Goal: Task Accomplishment & Management: Manage account settings

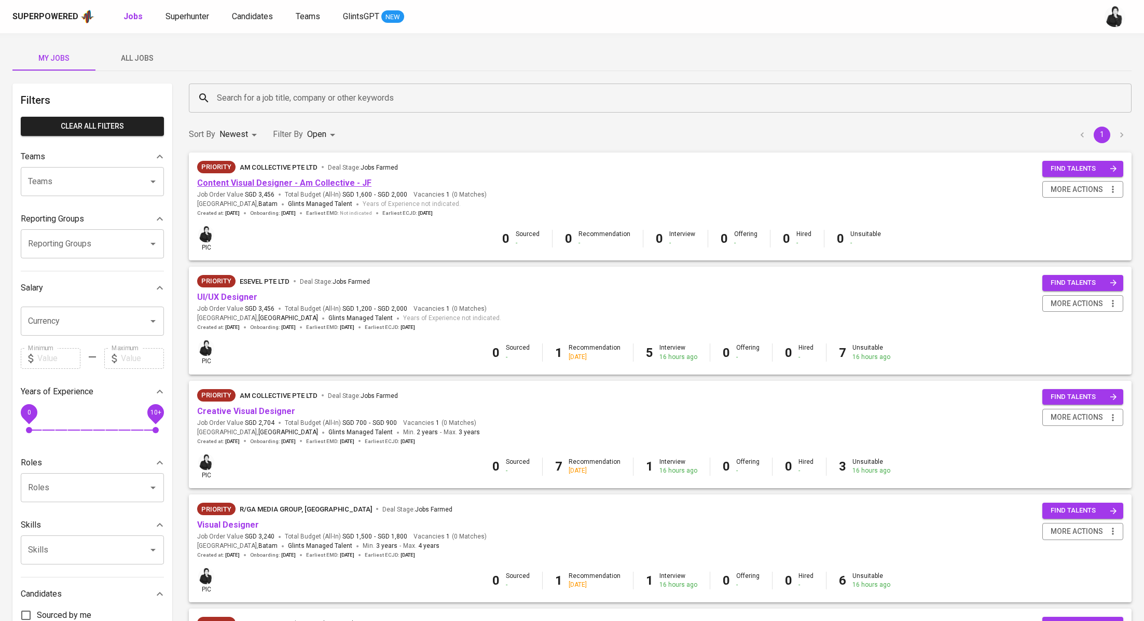
click at [307, 178] on link "Content Visual Designer - Am Collective - JF" at bounding box center [284, 183] width 174 height 10
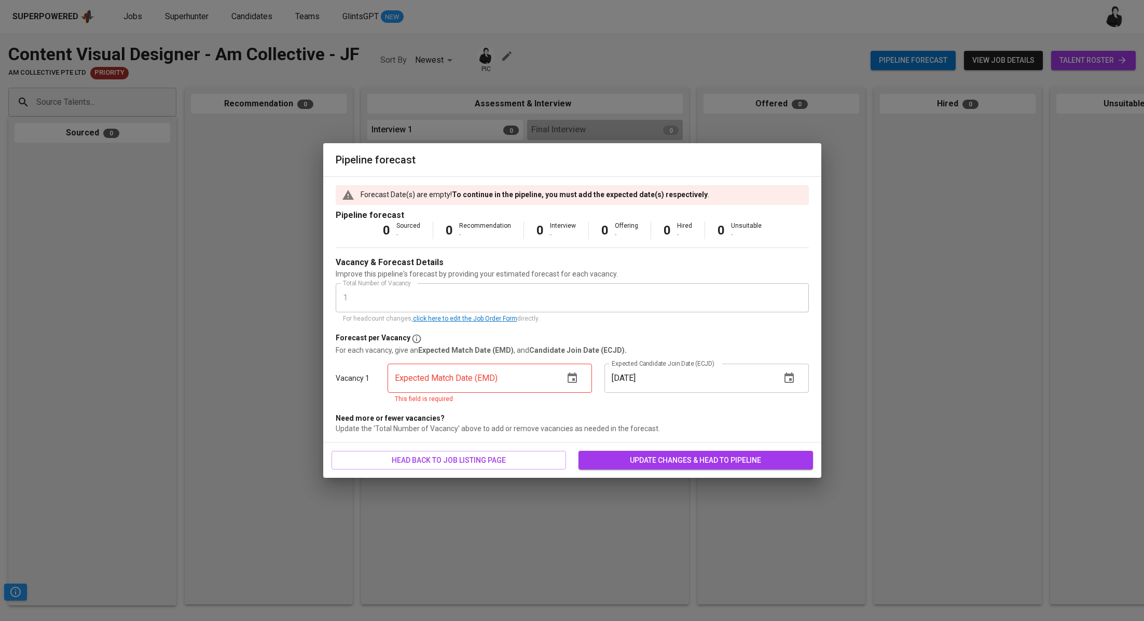
click at [347, 130] on div "Pipeline forecast Forecast Date(s) are empty! To continue in the pipeline, you …" at bounding box center [572, 310] width 1144 height 621
click at [573, 367] on button "button" at bounding box center [572, 378] width 25 height 25
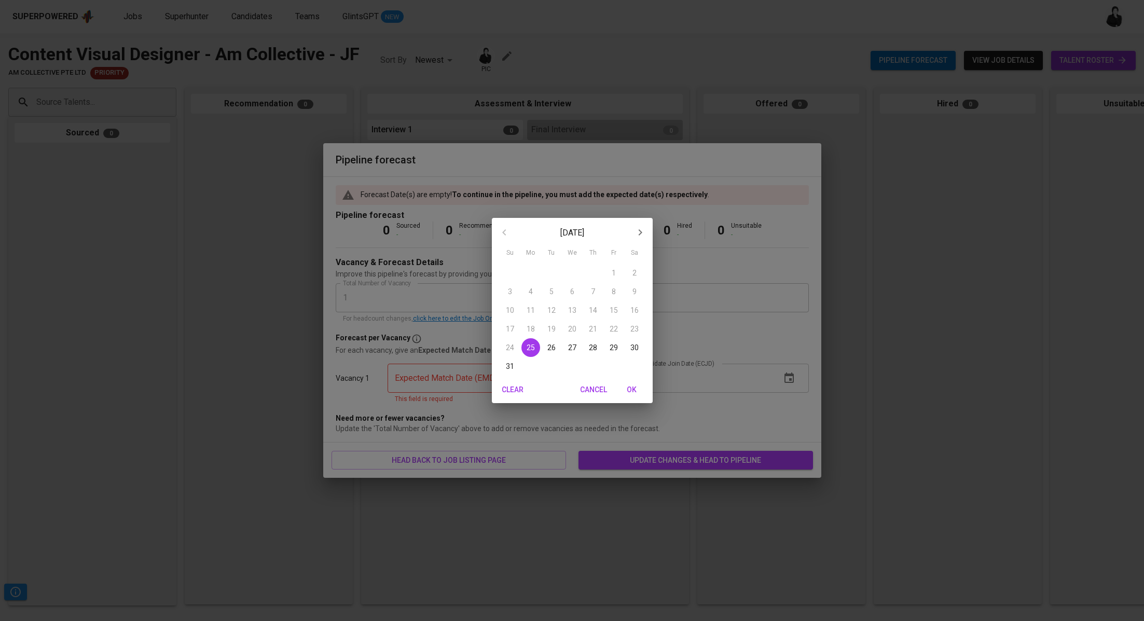
click at [510, 361] on p "31" at bounding box center [510, 366] width 8 height 10
type input "[DATE]"
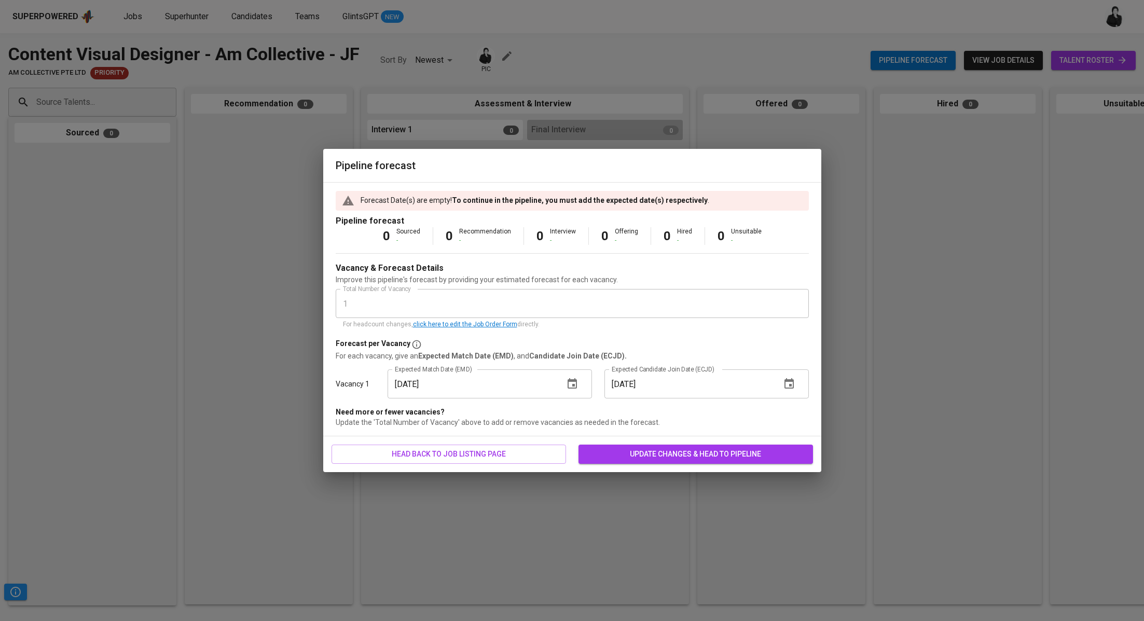
click at [688, 394] on input "[DATE]" at bounding box center [689, 383] width 168 height 29
click at [784, 387] on icon "button" at bounding box center [789, 384] width 12 height 12
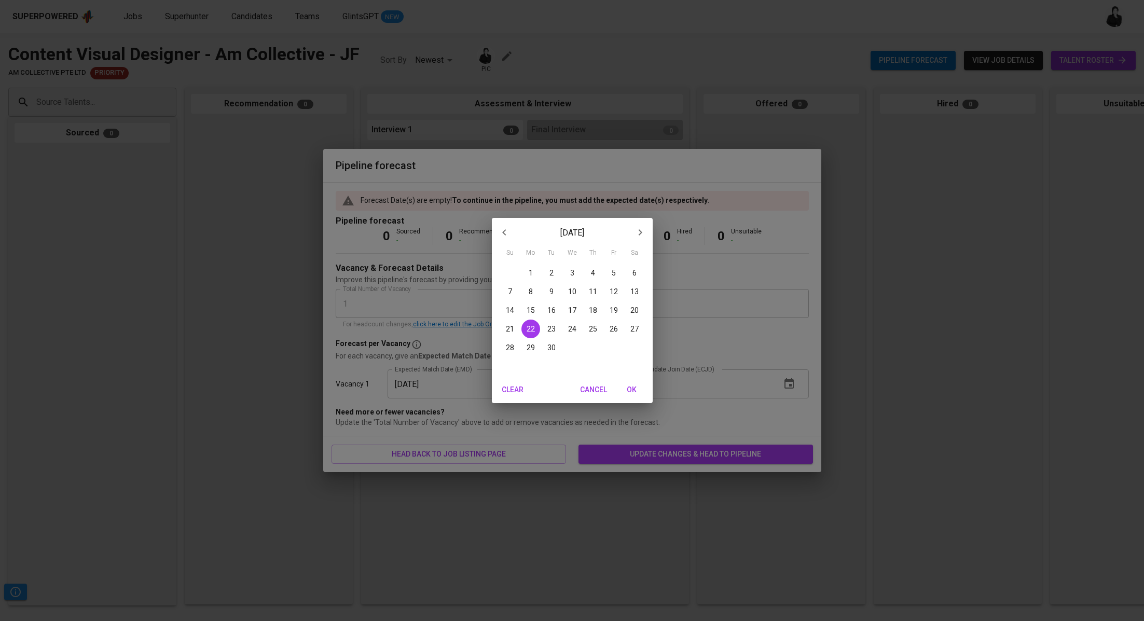
click at [546, 346] on span "30" at bounding box center [551, 348] width 19 height 10
type input "[DATE]"
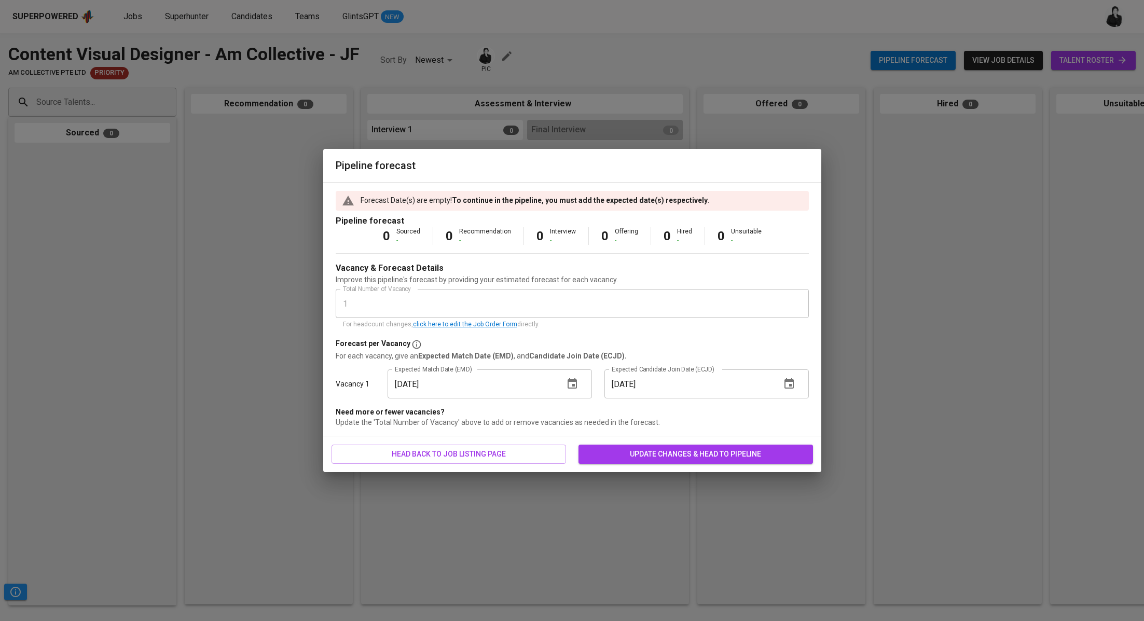
click at [676, 450] on span "update changes & head to pipeline" at bounding box center [696, 454] width 218 height 13
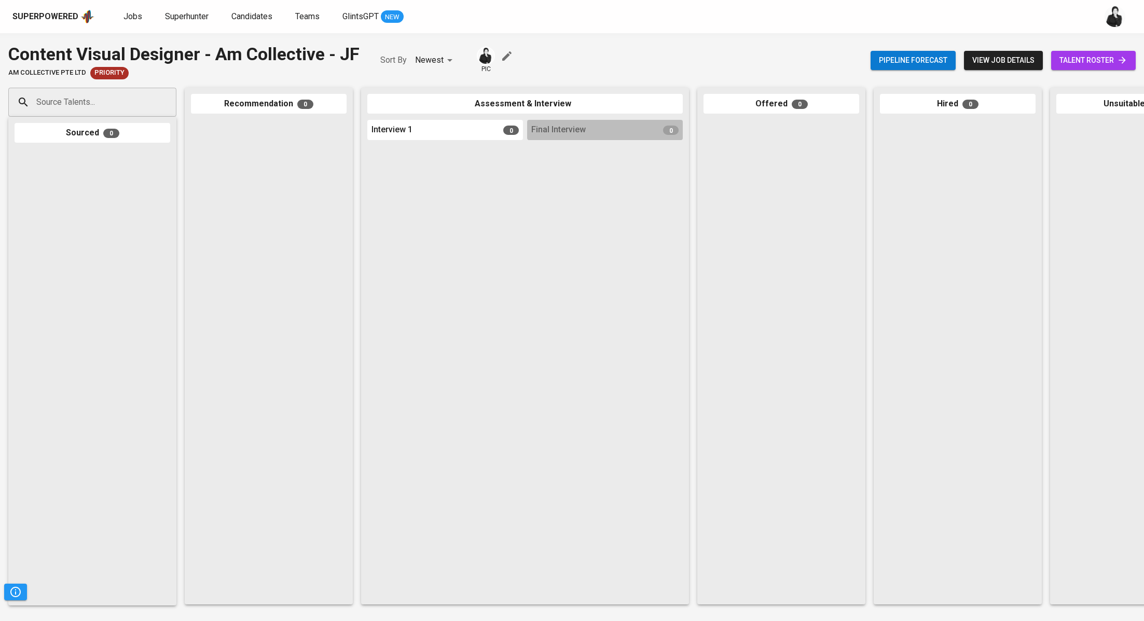
click at [1018, 53] on button "view job details" at bounding box center [1003, 60] width 79 height 19
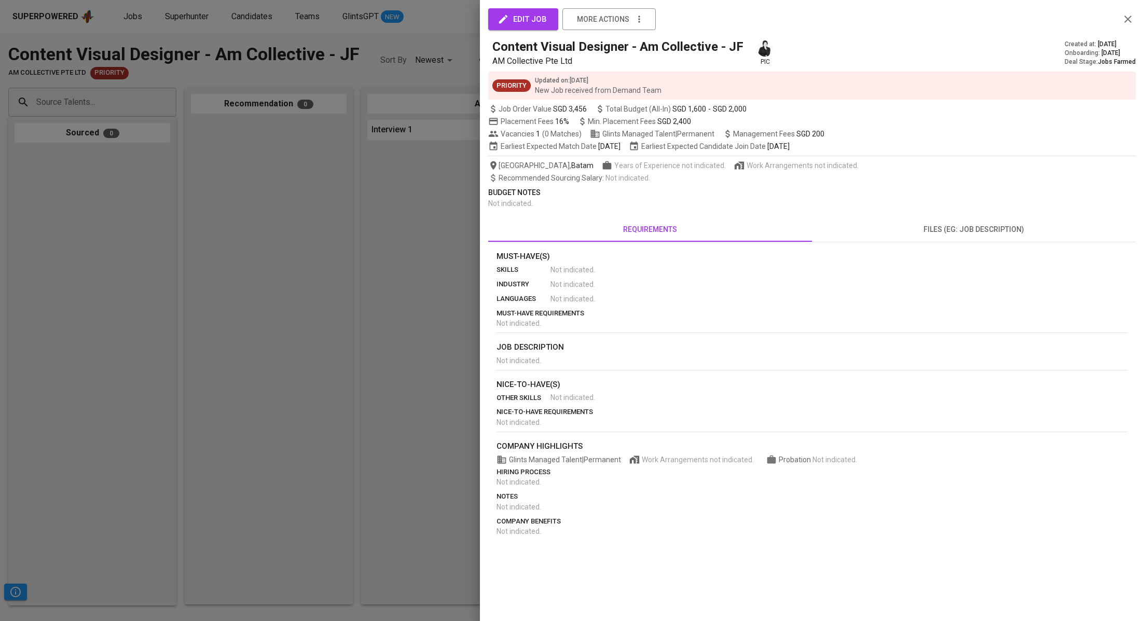
click at [550, 21] on button "edit job" at bounding box center [523, 19] width 70 height 22
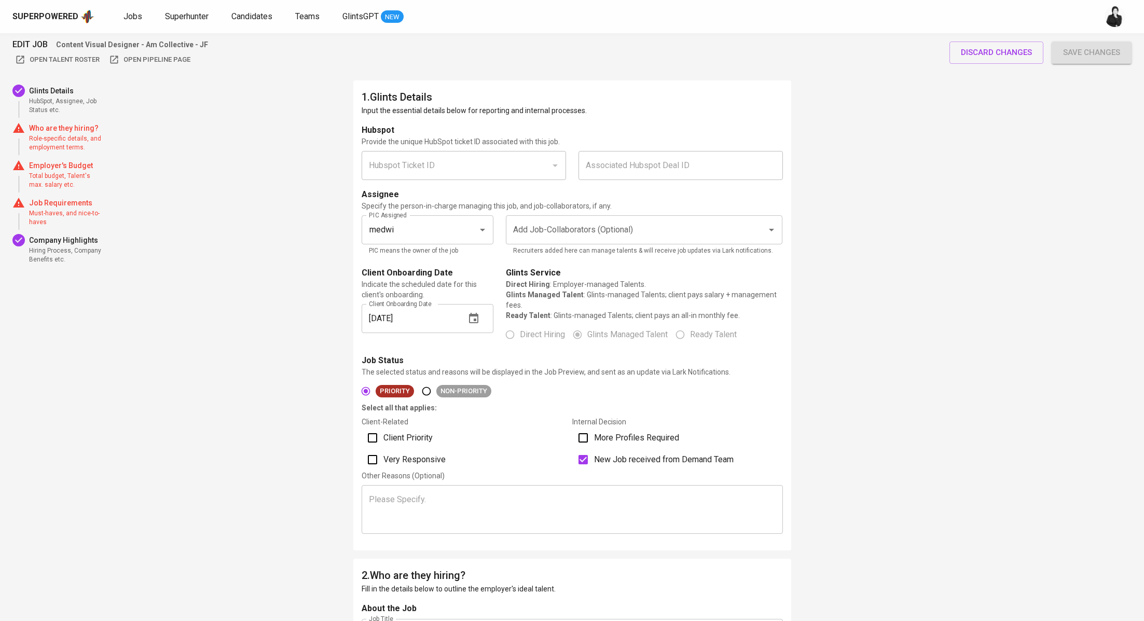
click at [553, 237] on input "Add Job-Collaborators (Optional)" at bounding box center [630, 230] width 238 height 20
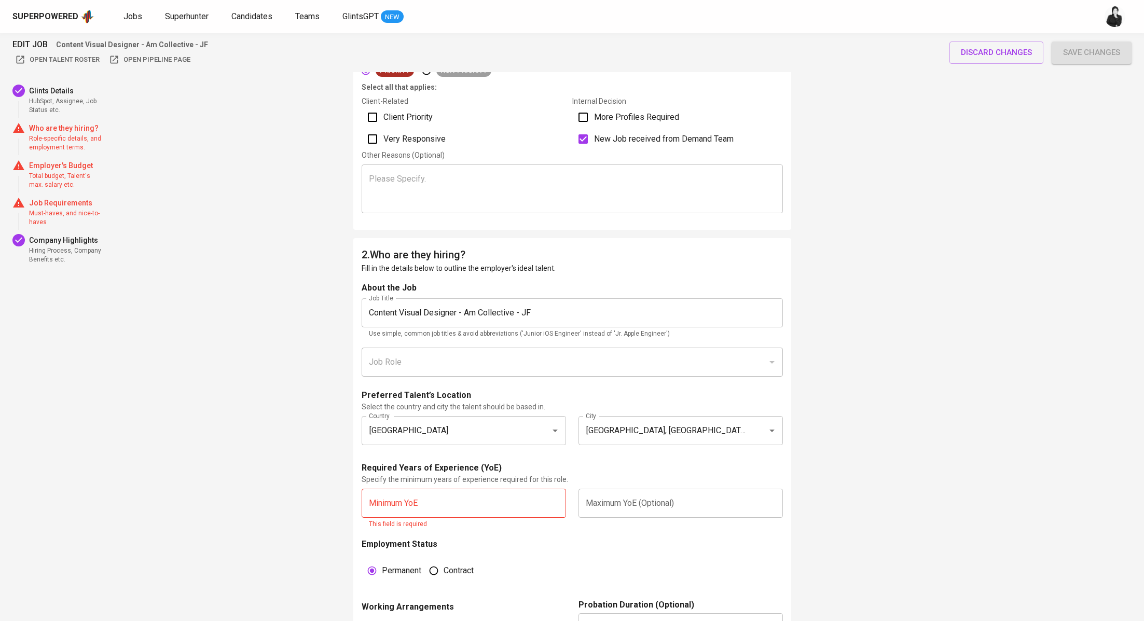
scroll to position [323, 0]
click at [565, 311] on input "Content Visual Designer - Am Collective - JF" at bounding box center [572, 310] width 421 height 29
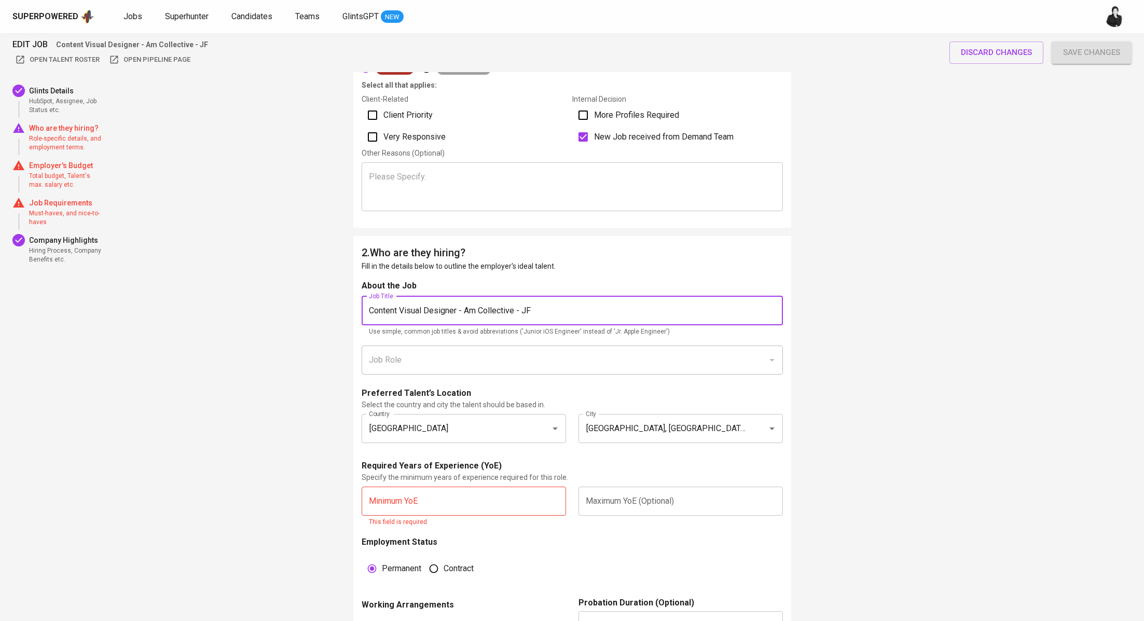
drag, startPoint x: 565, startPoint y: 311, endPoint x: 460, endPoint y: 336, distance: 107.6
click at [460, 336] on div "Job Title Content Visual Designer - Am Collective - JF Job Title Use simple, co…" at bounding box center [572, 316] width 421 height 41
drag, startPoint x: 551, startPoint y: 304, endPoint x: 349, endPoint y: 291, distance: 202.3
drag, startPoint x: 553, startPoint y: 308, endPoint x: 319, endPoint y: 312, distance: 233.6
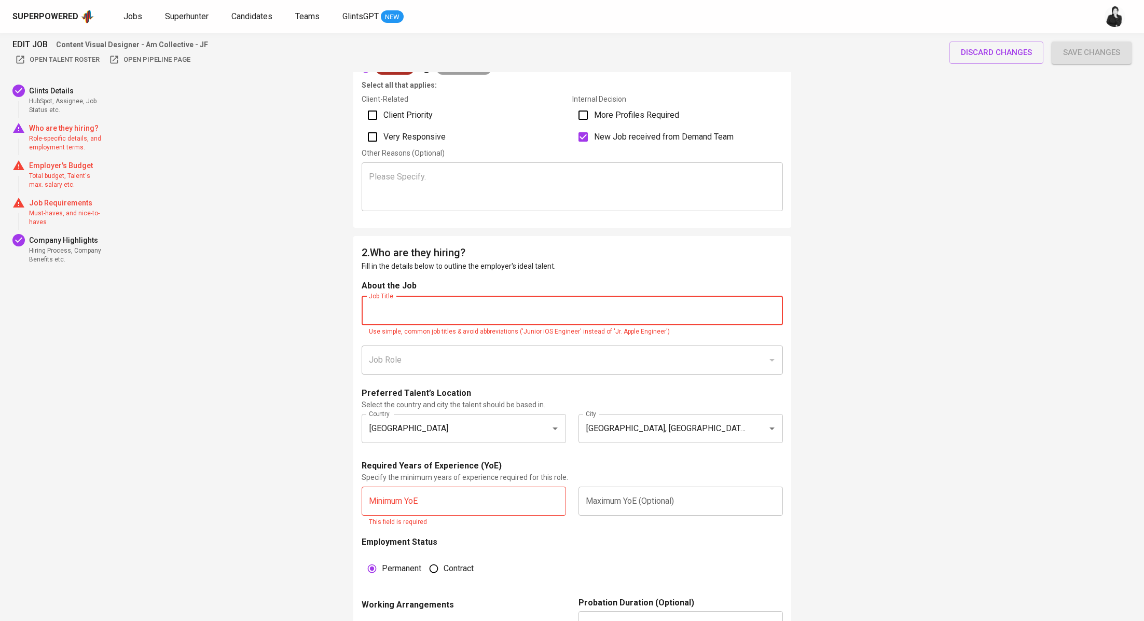
paste input "Marketing & Media Executive"
click at [464, 378] on div "Job Role Job Role" at bounding box center [572, 364] width 421 height 37
type input "Marketing & Media Executive"
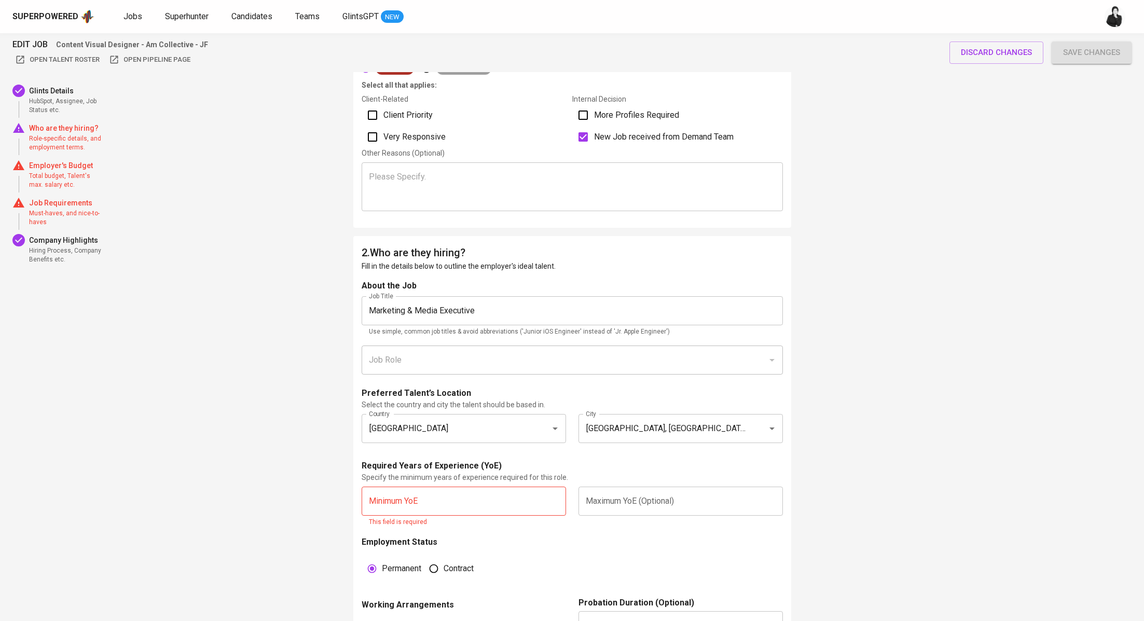
click at [773, 360] on div at bounding box center [771, 360] width 13 height 15
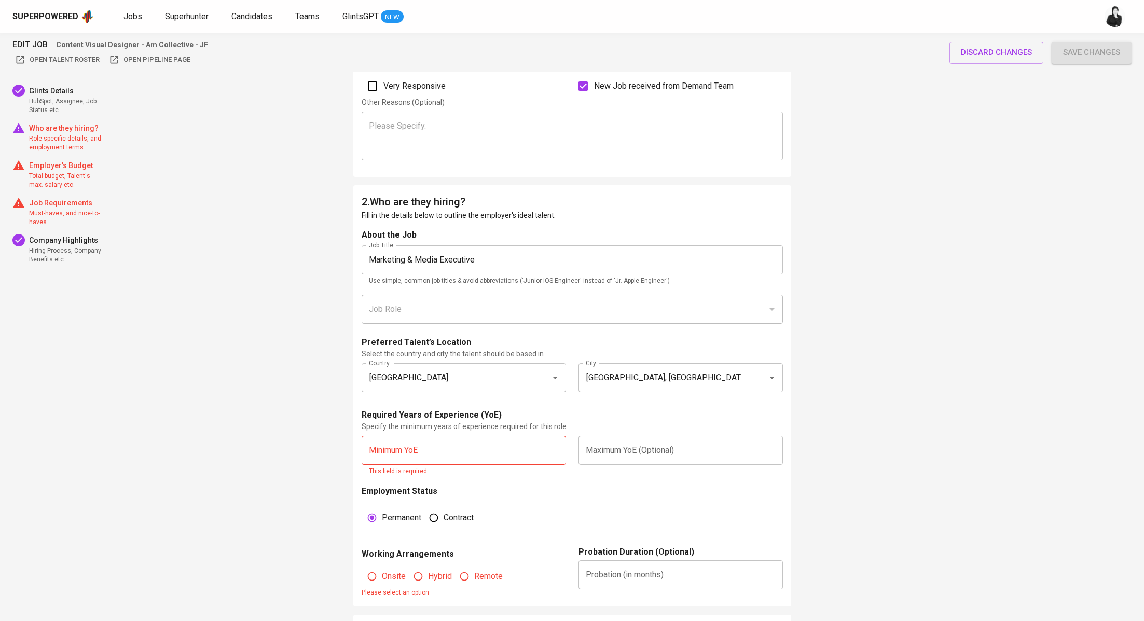
scroll to position [381, 0]
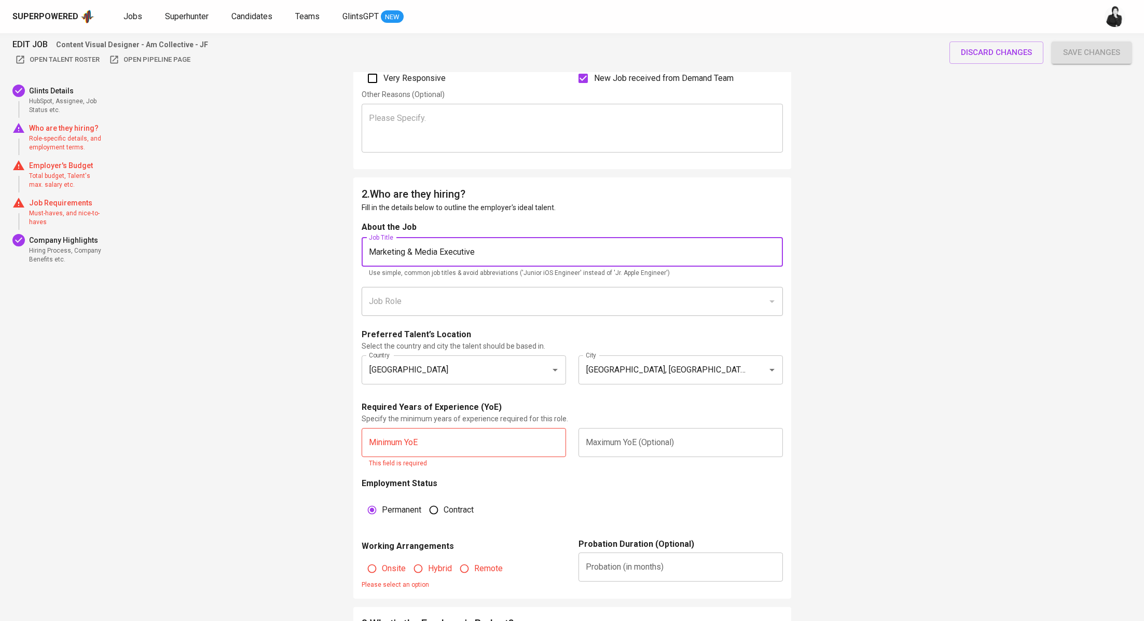
click at [512, 251] on input "Marketing & Media Executive" at bounding box center [572, 252] width 421 height 29
click at [428, 316] on div "Job Role Job Role" at bounding box center [572, 305] width 421 height 37
click at [498, 433] on input "text" at bounding box center [464, 442] width 204 height 29
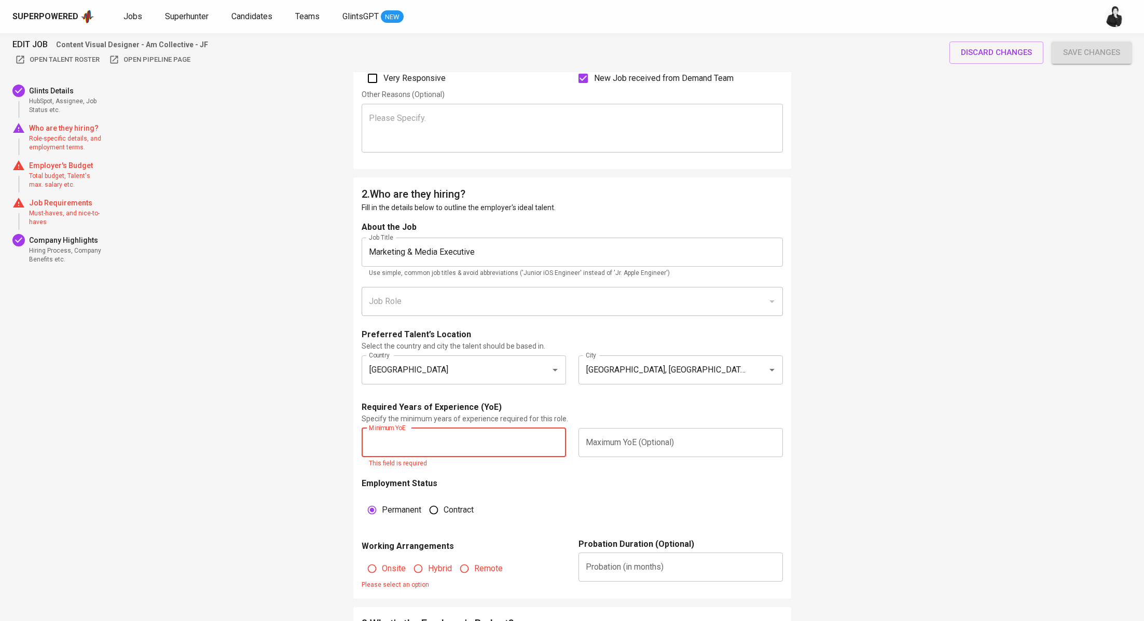
type input "4"
type input "2"
click at [682, 442] on input "text" at bounding box center [681, 442] width 204 height 29
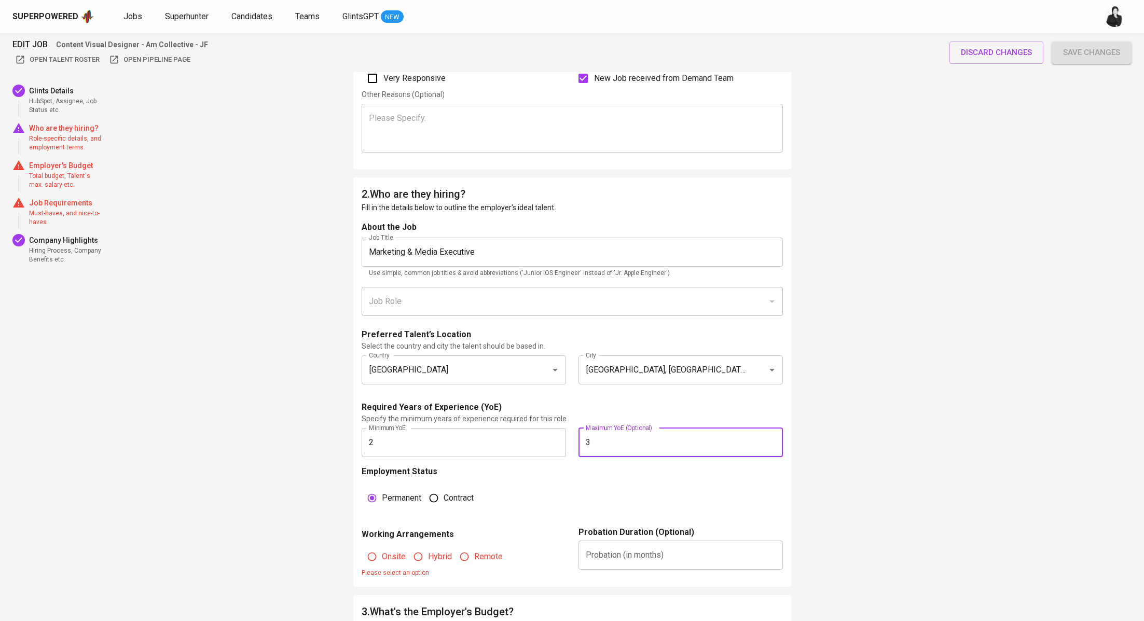
type input "3"
click at [560, 496] on div "Permanent Contract" at bounding box center [470, 498] width 204 height 20
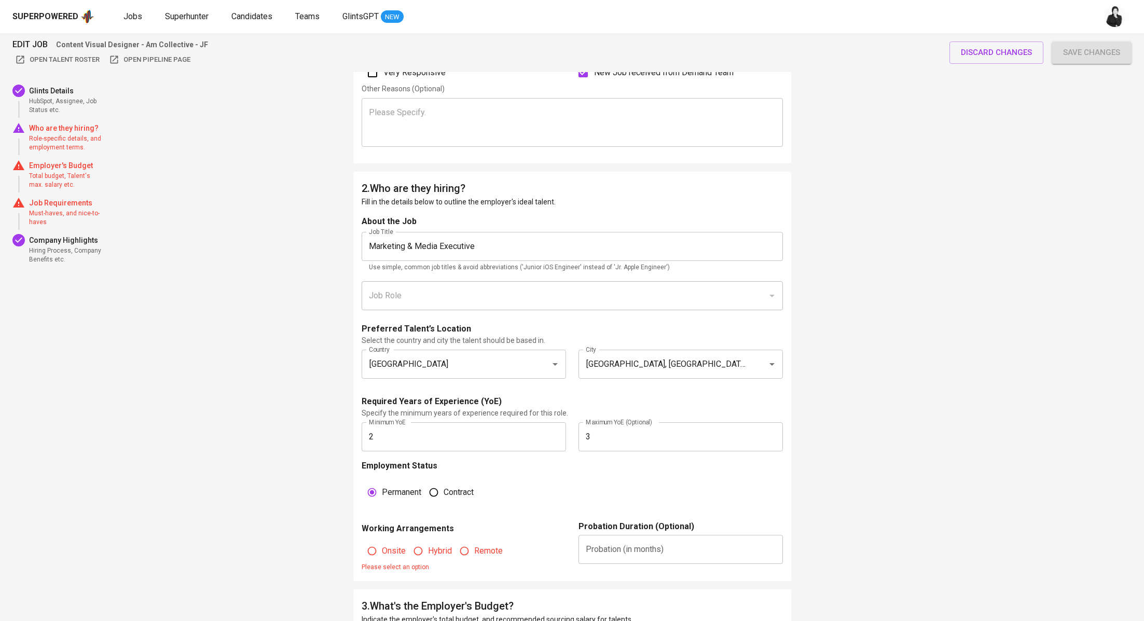
scroll to position [384, 0]
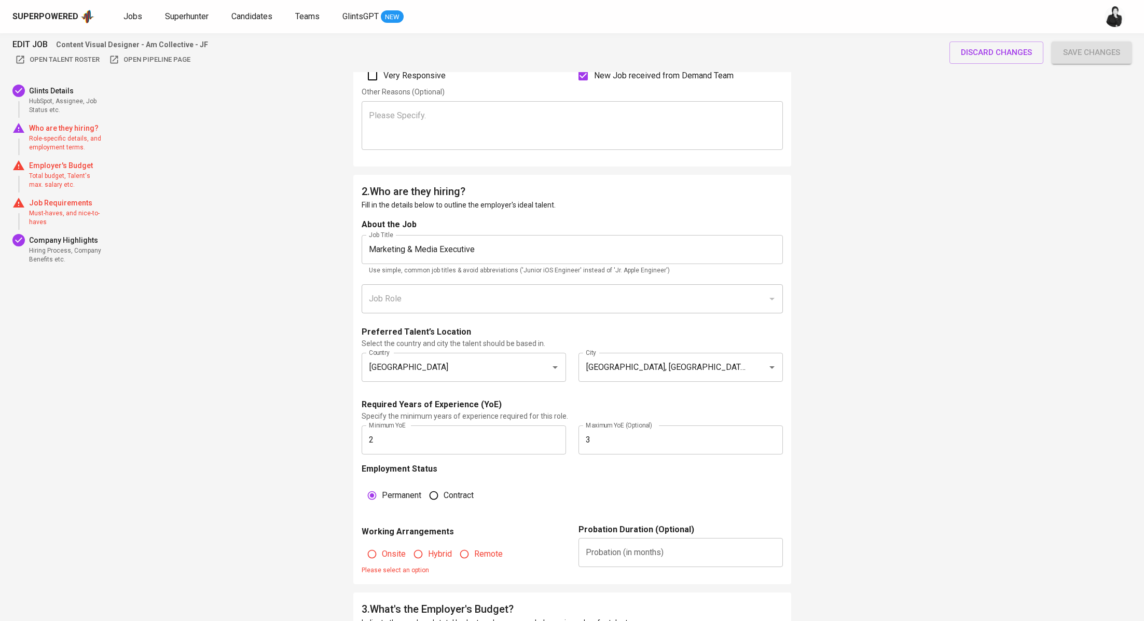
click at [390, 560] on label "Onsite" at bounding box center [384, 554] width 44 height 20
click at [382, 560] on input "Onsite" at bounding box center [372, 554] width 20 height 20
radio input "true"
click at [702, 551] on input "text" at bounding box center [681, 552] width 204 height 29
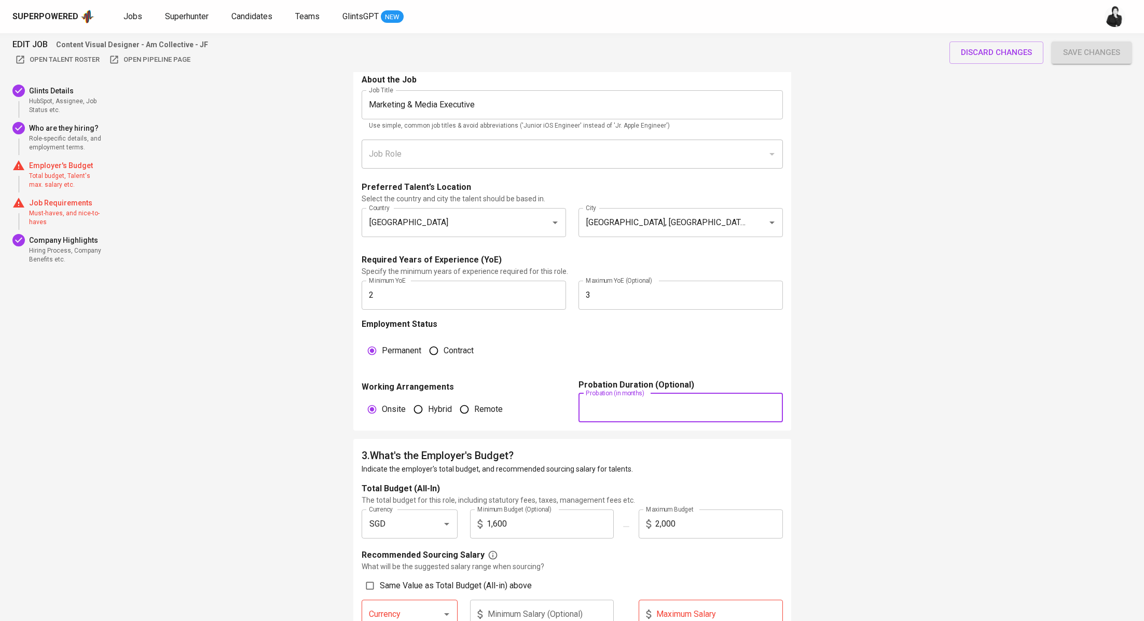
scroll to position [506, 0]
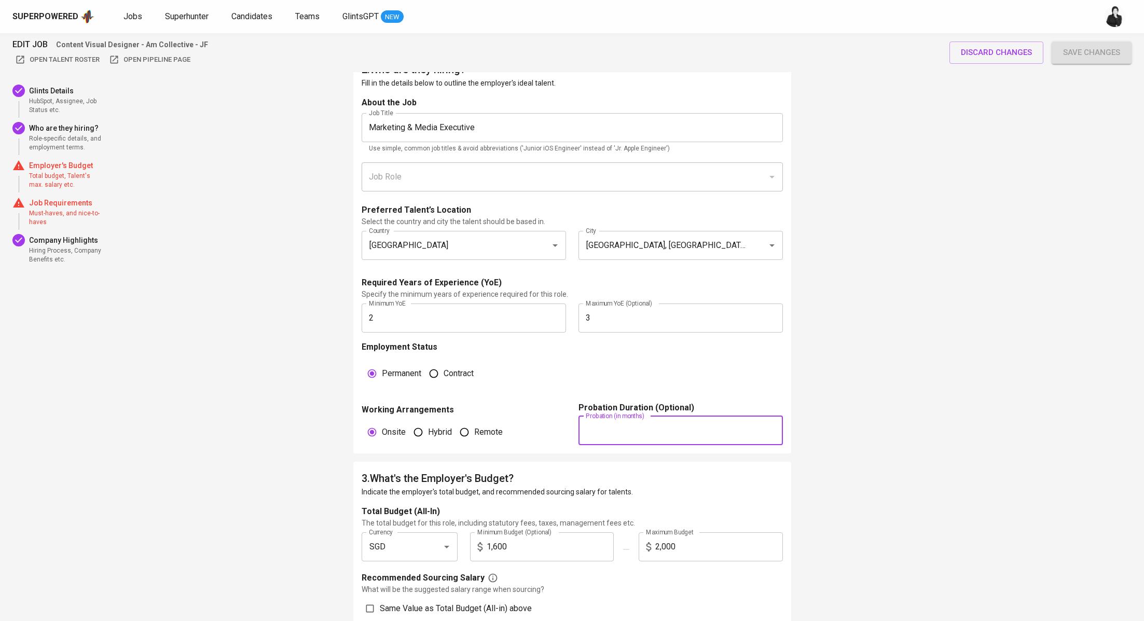
click at [744, 417] on input "text" at bounding box center [681, 430] width 204 height 29
type input "3"
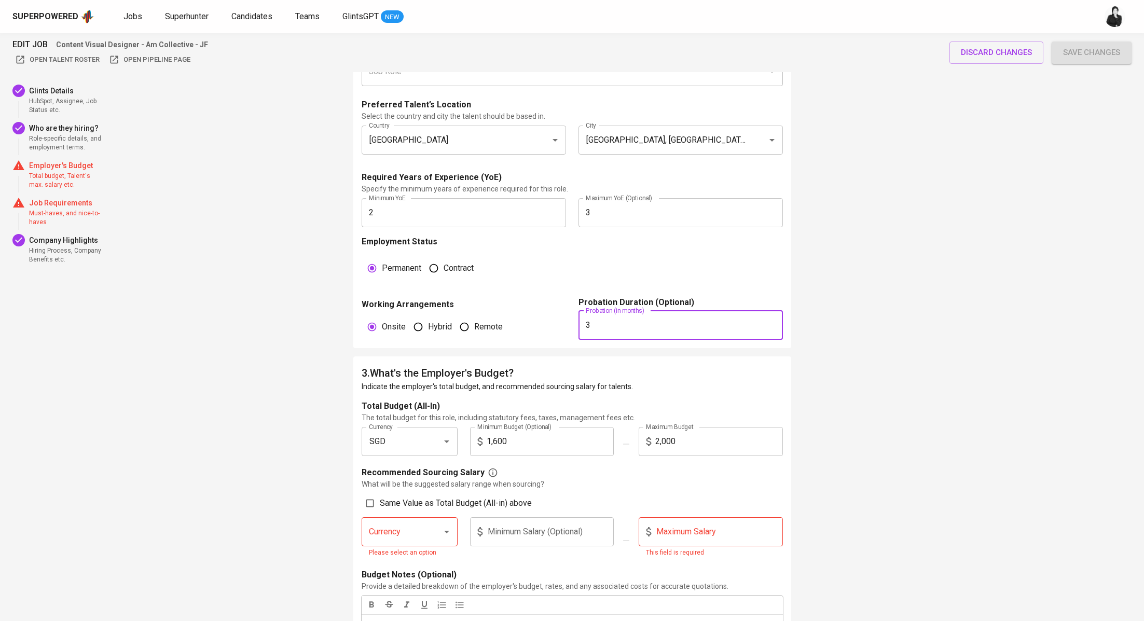
scroll to position [612, 0]
click at [380, 502] on span "Same Value as Total Budget (All-in) above" at bounding box center [456, 503] width 152 height 12
click at [380, 502] on input "Same Value as Total Budget (All-in) above" at bounding box center [370, 503] width 20 height 20
checkbox input "true"
type input "SGD"
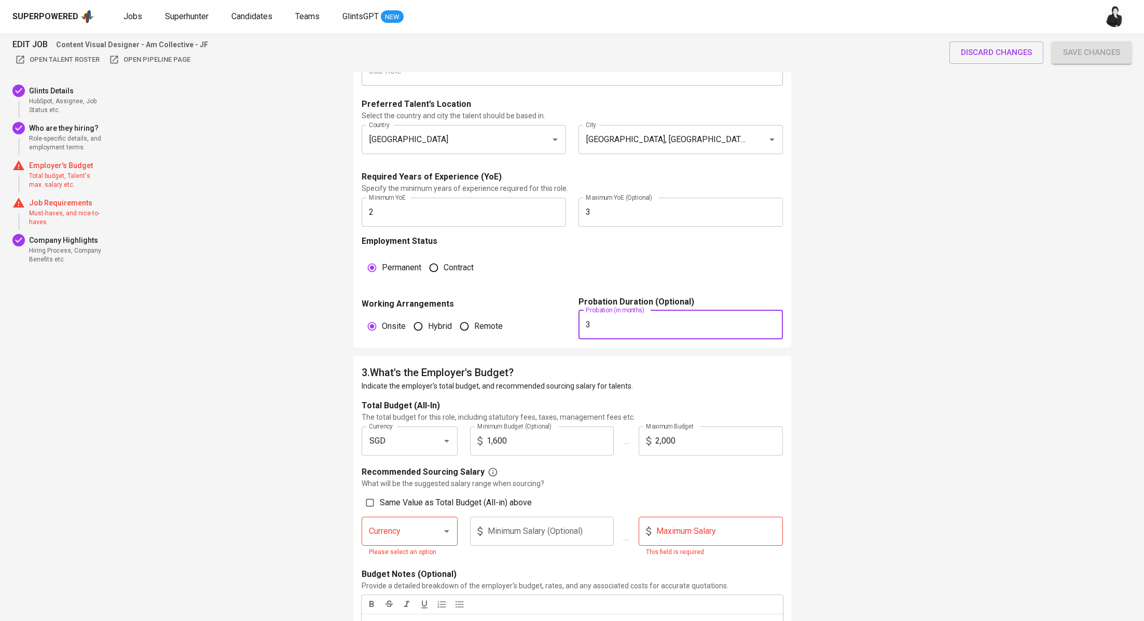
type input "1,600"
type input "2,000"
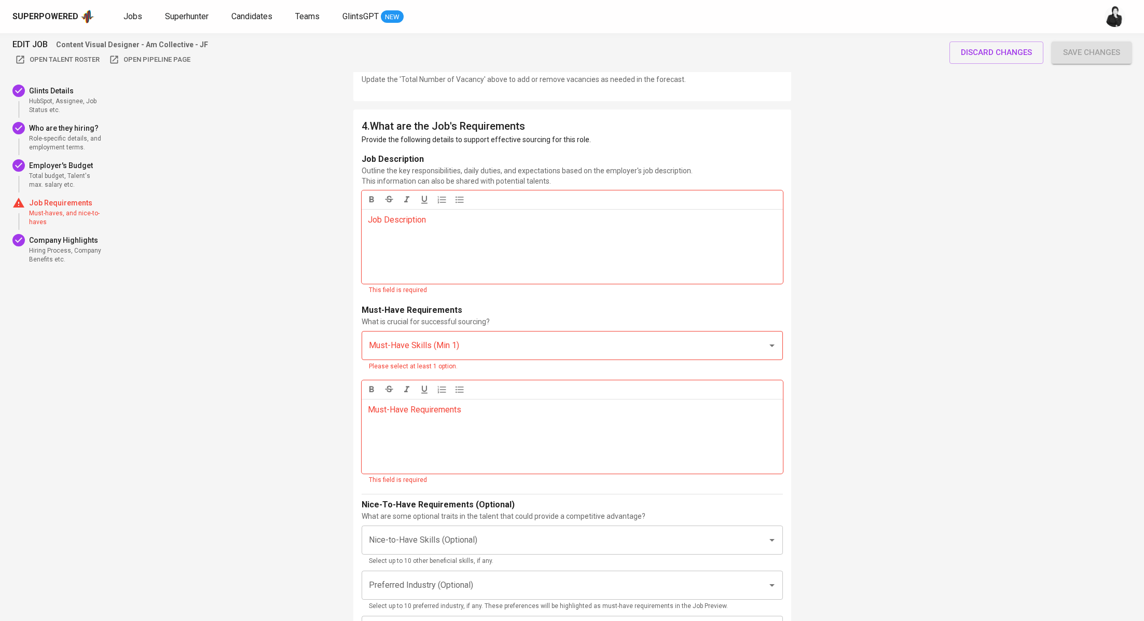
scroll to position [1400, 0]
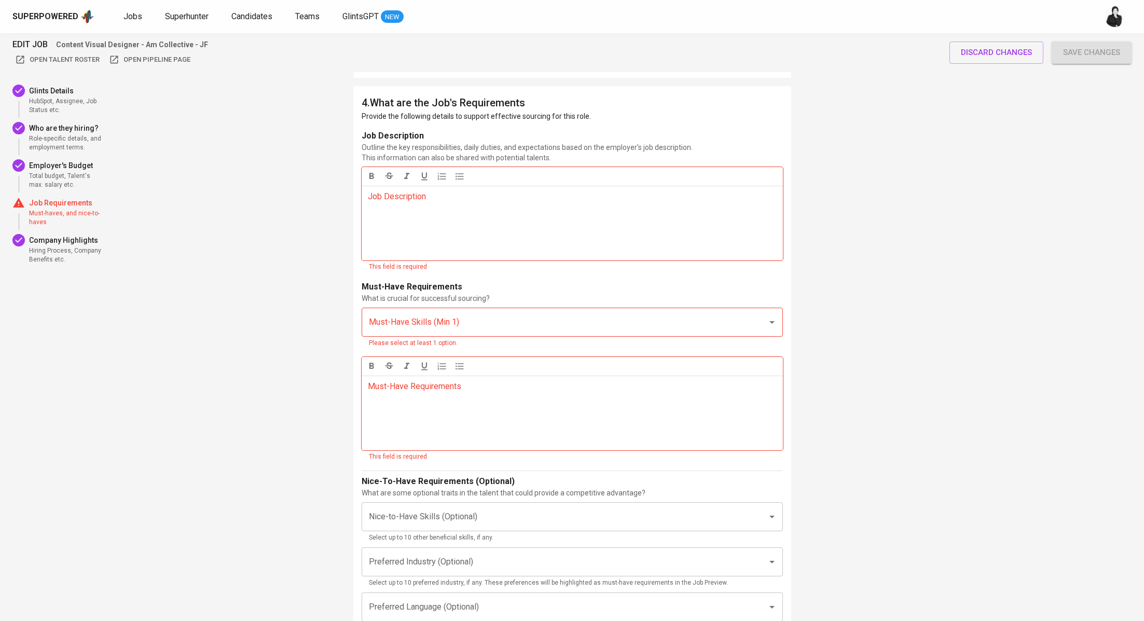
click at [485, 216] on div "Job Description ﻿" at bounding box center [572, 223] width 421 height 75
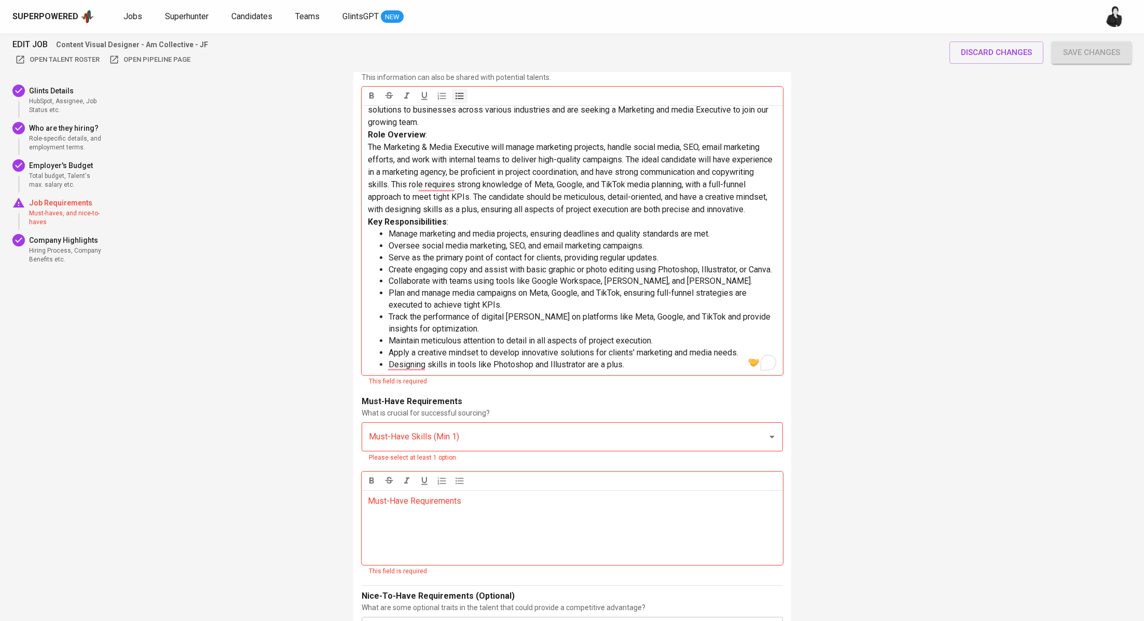
scroll to position [1485, 0]
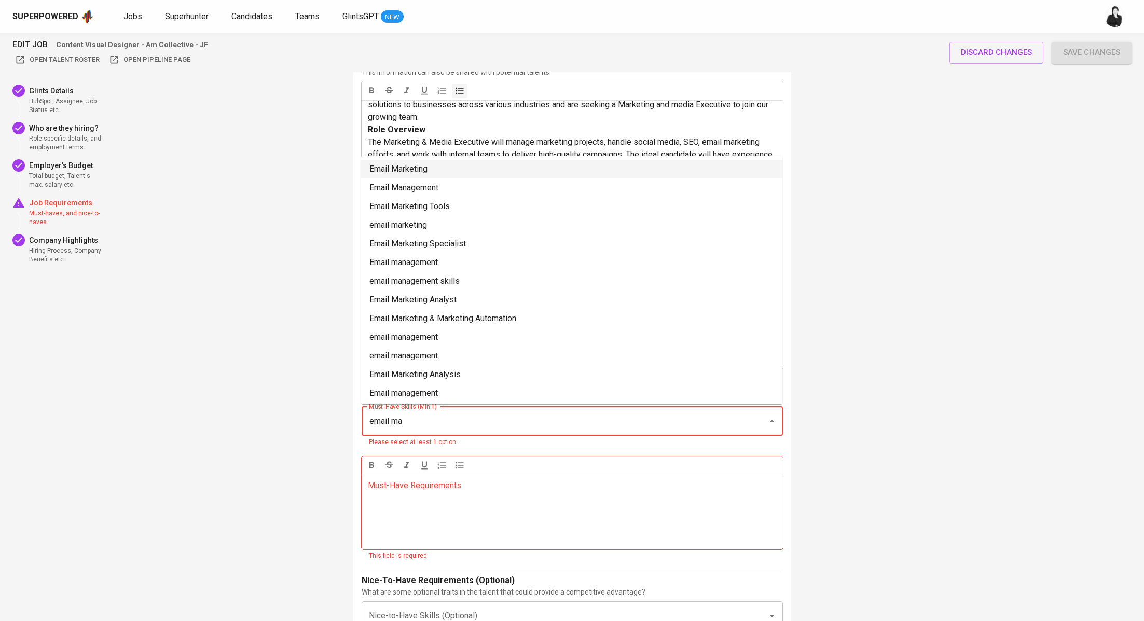
click at [454, 171] on li "Email Marketing" at bounding box center [571, 169] width 421 height 19
type input "email ma"
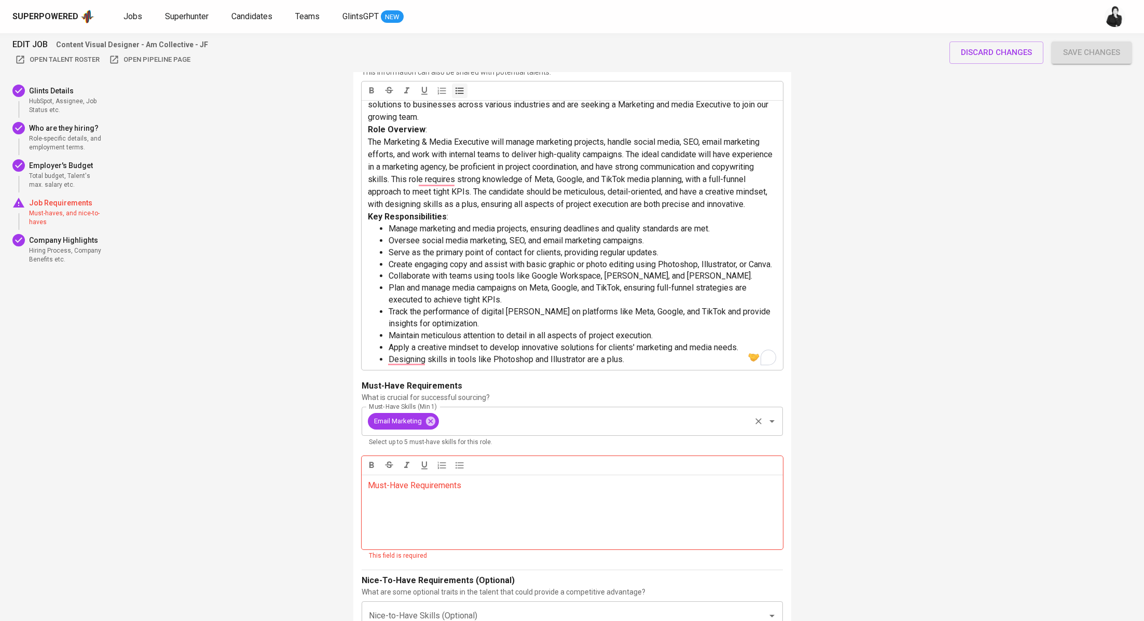
click at [502, 416] on input "Must-Have Skills (Min 1)" at bounding box center [595, 422] width 309 height 20
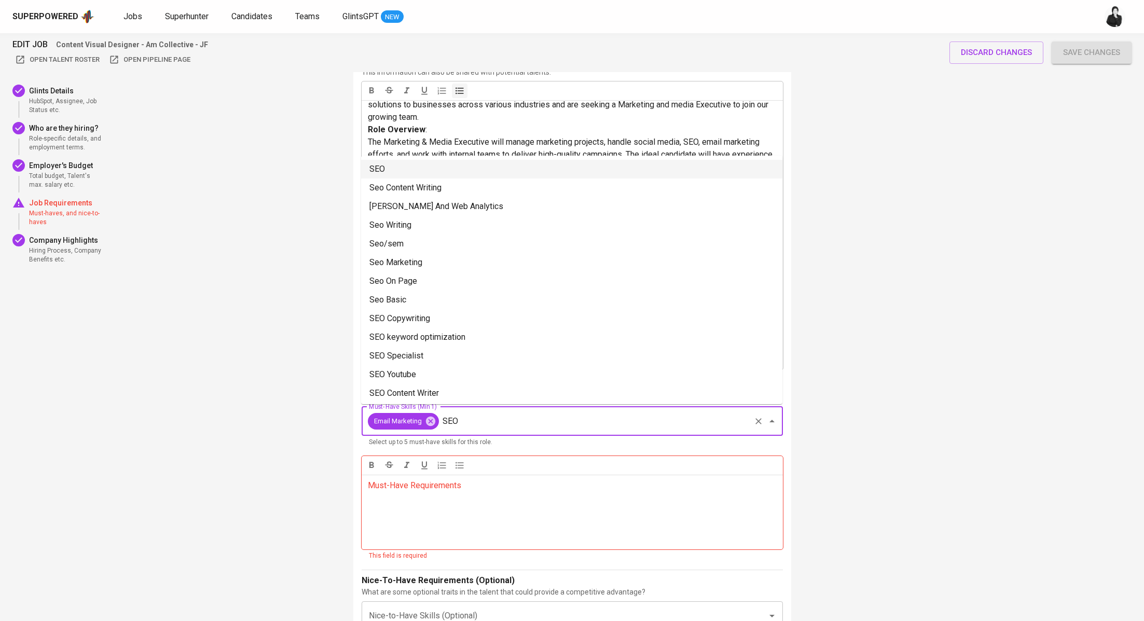
click at [495, 170] on li "SEO" at bounding box center [571, 169] width 421 height 19
type input "SEO"
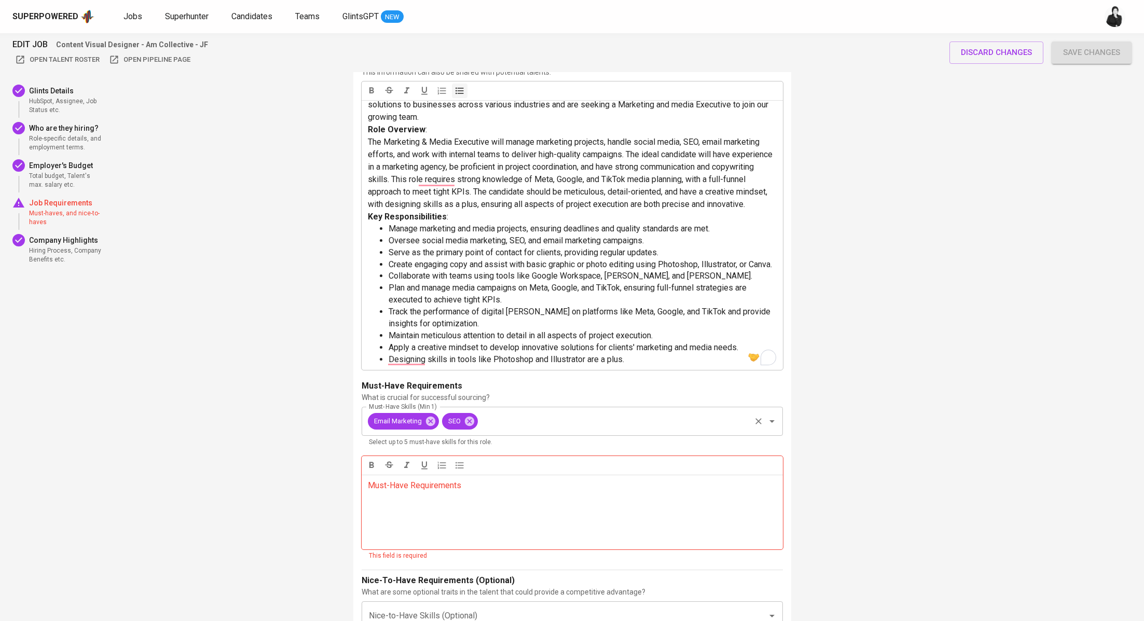
click at [546, 415] on input "Must-Have Skills (Min 1)" at bounding box center [615, 422] width 270 height 20
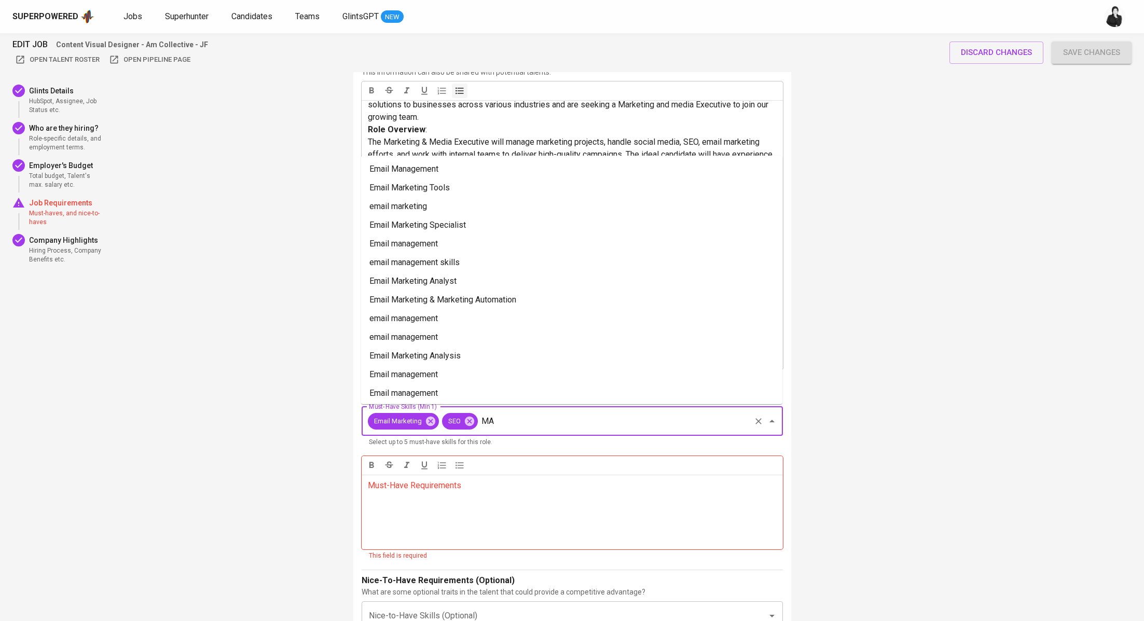
type input "M"
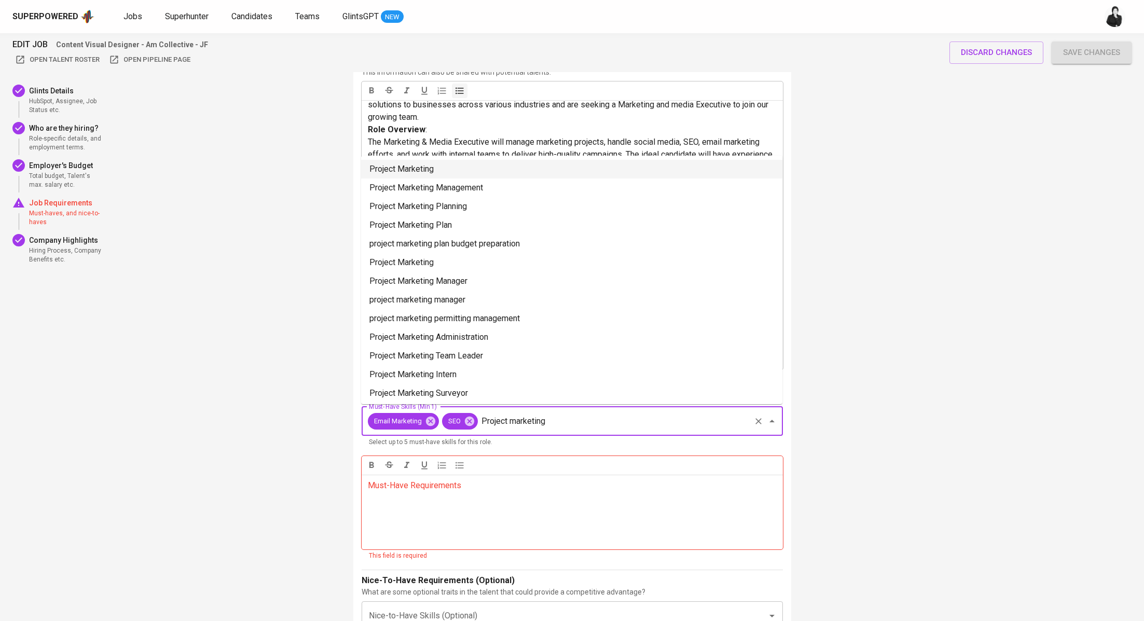
click at [491, 173] on li "Project Marketing" at bounding box center [571, 169] width 421 height 19
type input "Project marketing"
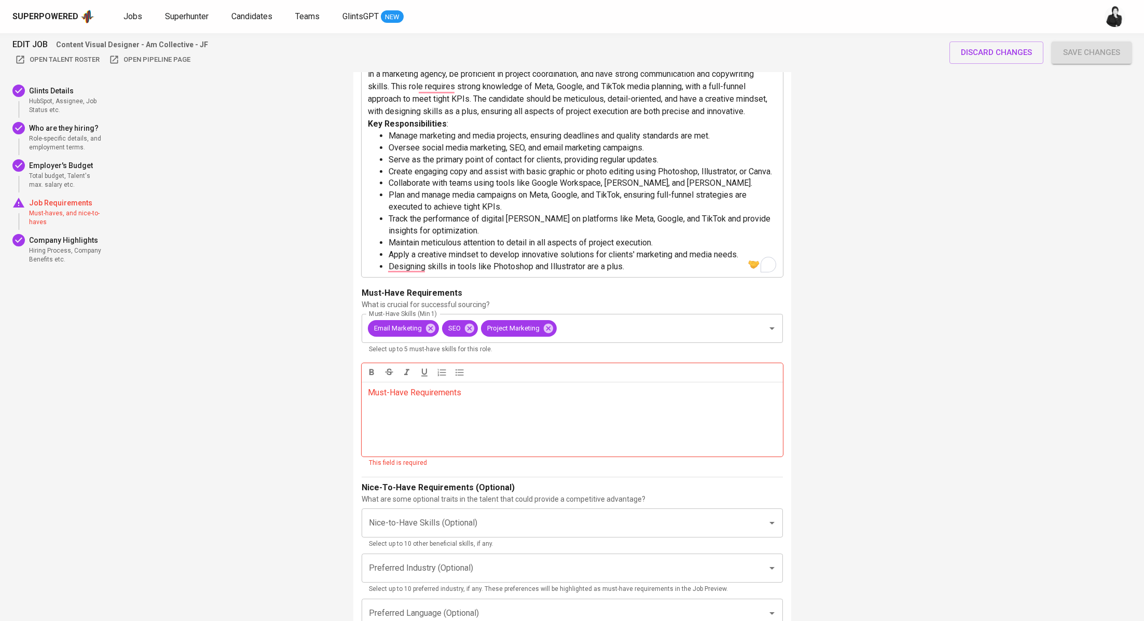
scroll to position [1622, 0]
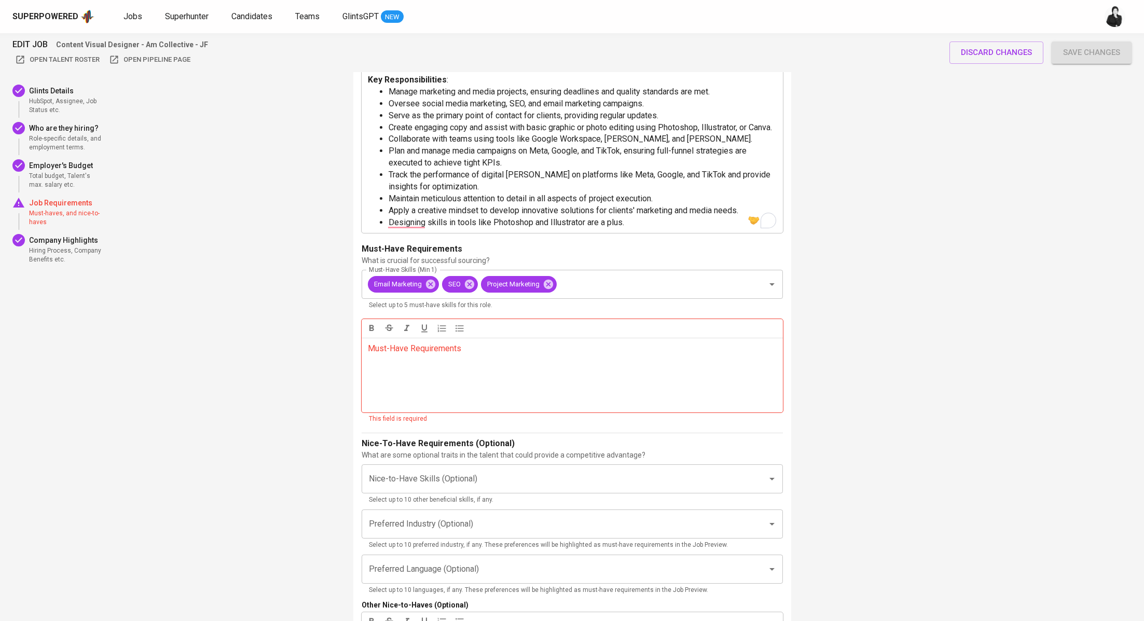
click at [517, 360] on div "Must-Have Requirements ﻿" at bounding box center [572, 375] width 421 height 75
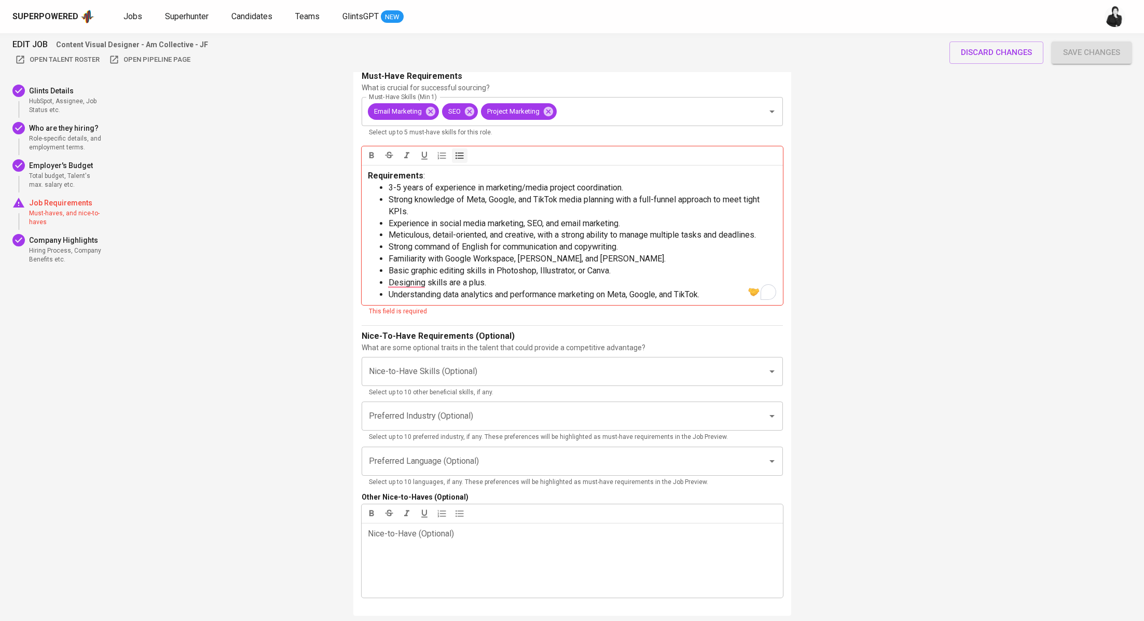
scroll to position [1799, 0]
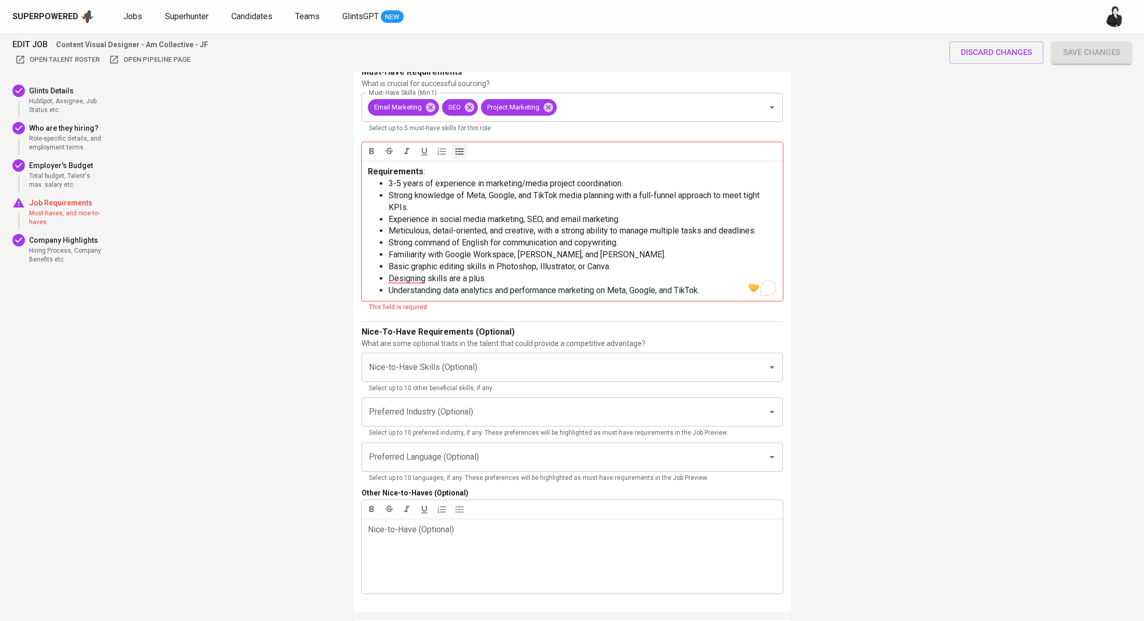
click at [650, 276] on li "Designing skills are a plus." at bounding box center [583, 279] width 388 height 12
click at [562, 355] on div "Nice-to-Have Skills (Optional)" at bounding box center [572, 367] width 421 height 29
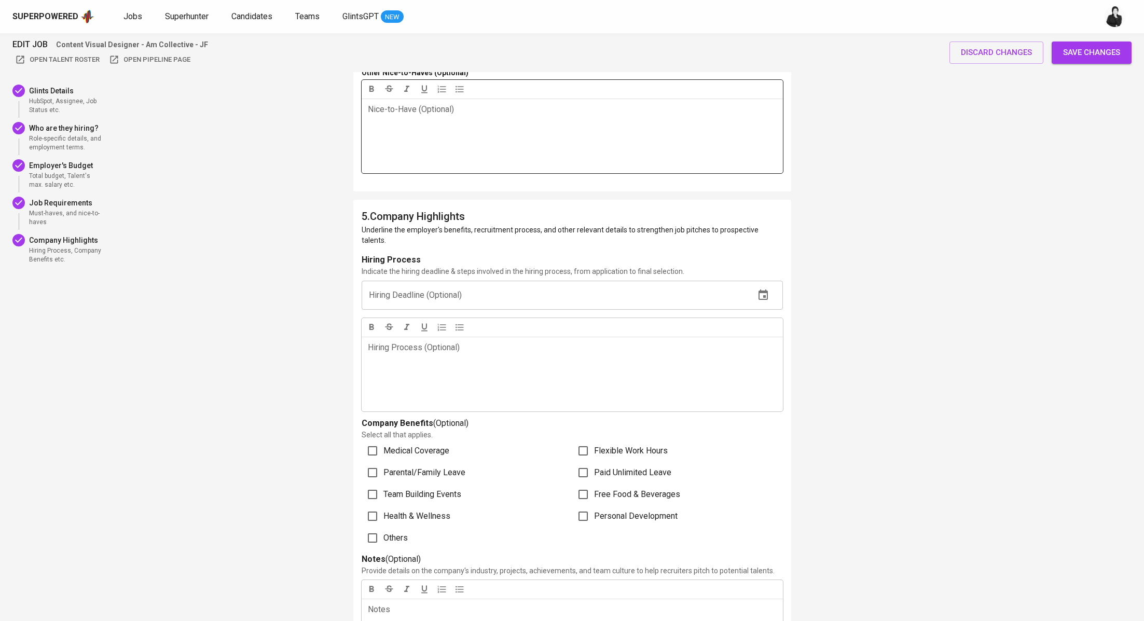
scroll to position [2230, 0]
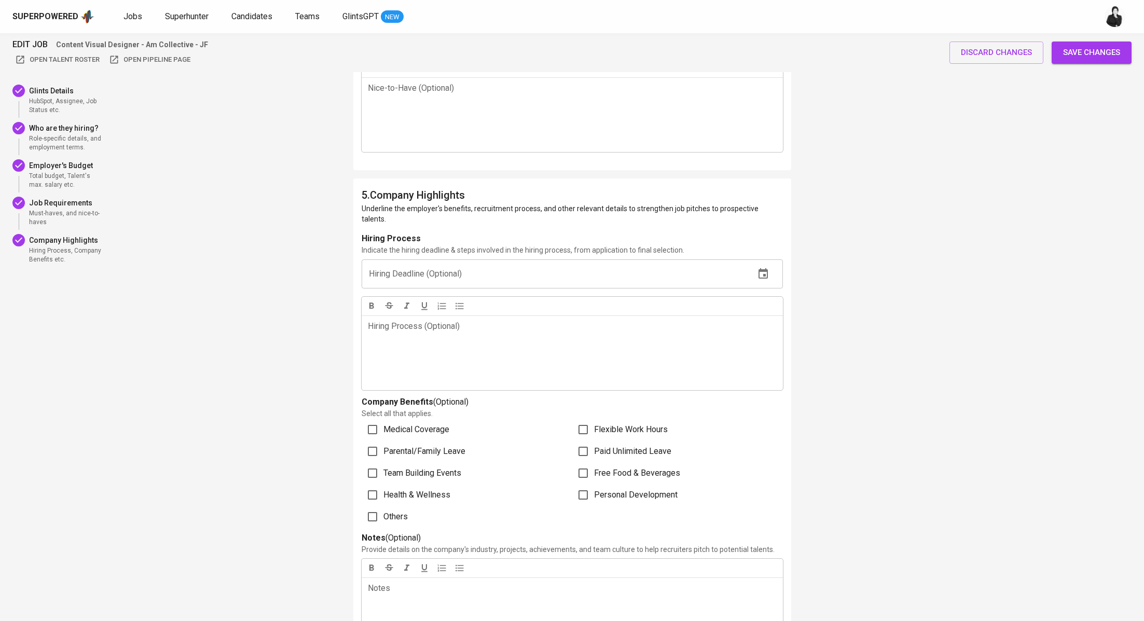
click at [1094, 54] on span "Save changes" at bounding box center [1091, 52] width 57 height 13
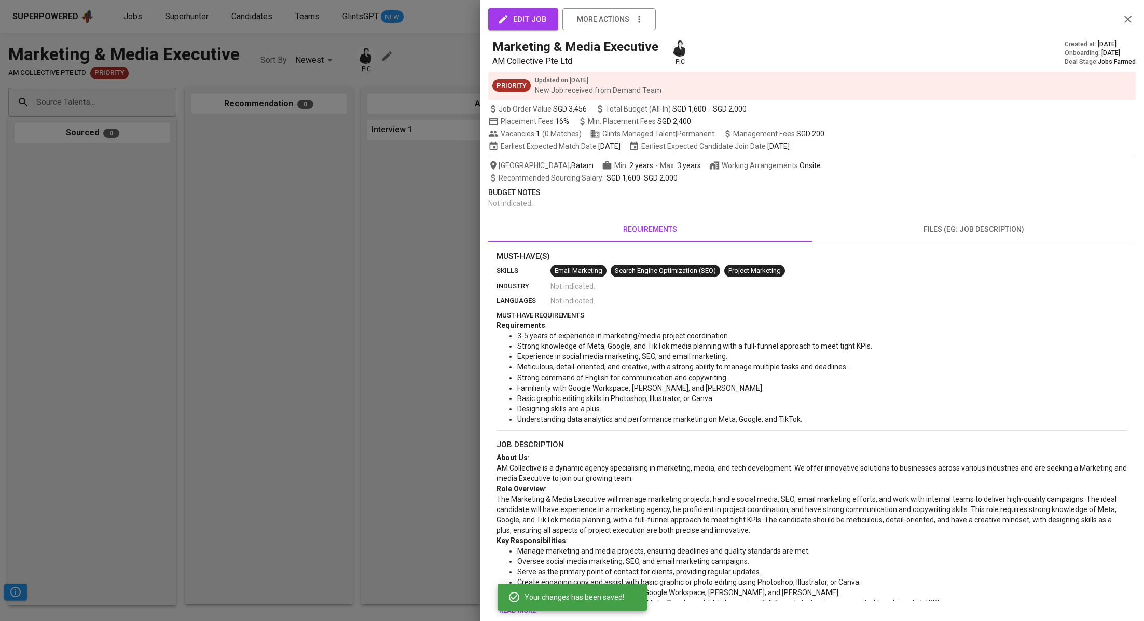
click at [255, 112] on div at bounding box center [572, 310] width 1144 height 621
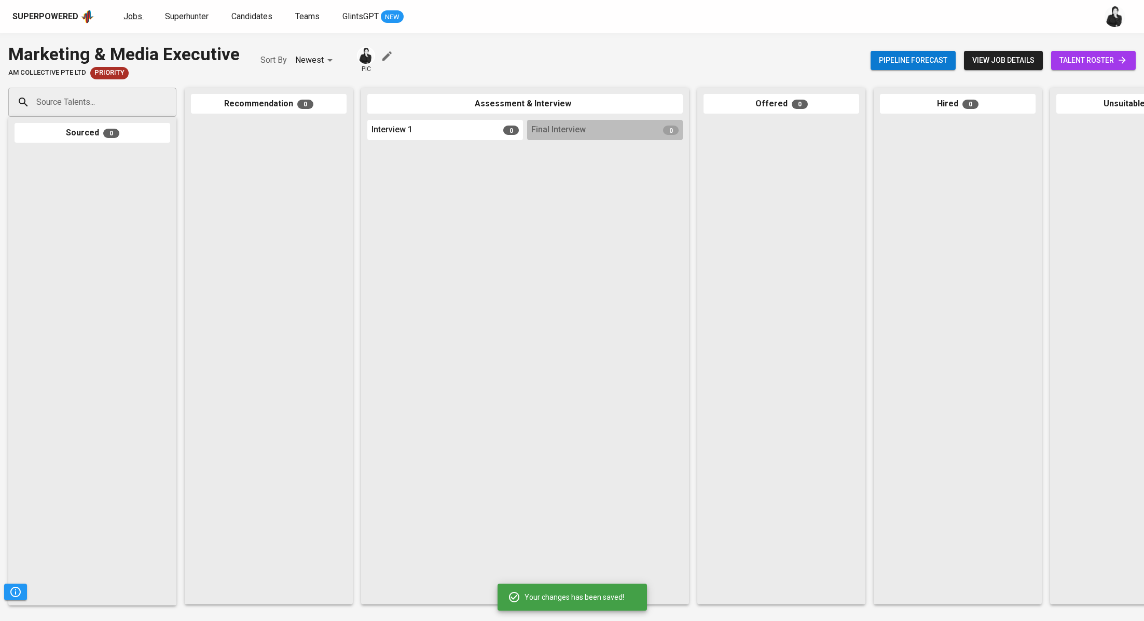
click at [134, 17] on span "Jobs" at bounding box center [133, 16] width 19 height 10
